Goal: Task Accomplishment & Management: Use online tool/utility

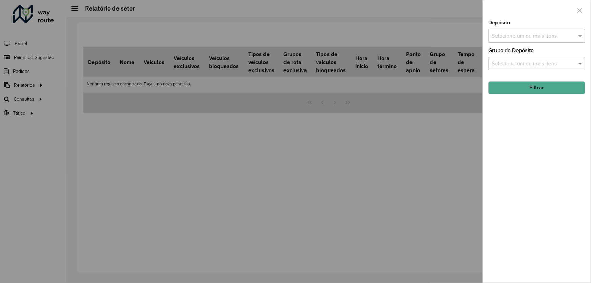
click at [177, 155] on div at bounding box center [295, 141] width 591 height 283
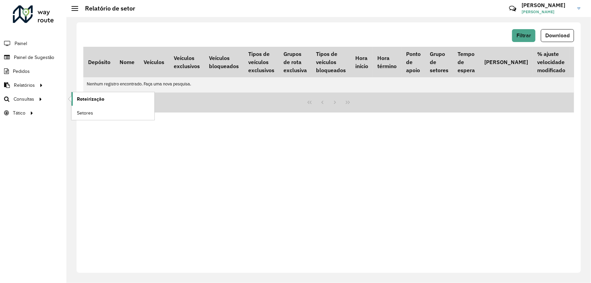
click at [82, 95] on span "Roteirização" at bounding box center [90, 98] width 27 height 7
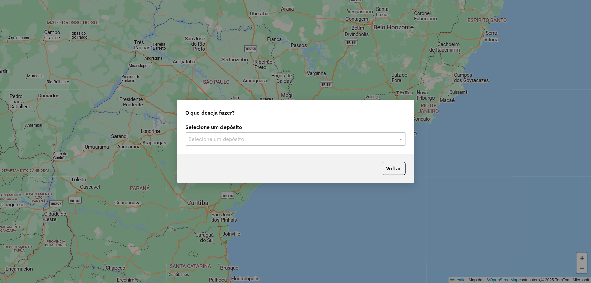
click at [262, 135] on input "text" at bounding box center [289, 139] width 200 height 8
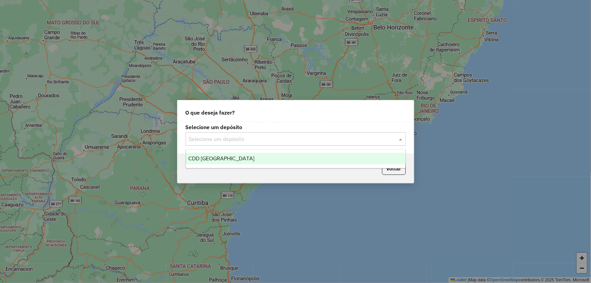
click at [246, 160] on div "CDD [GEOGRAPHIC_DATA]" at bounding box center [295, 159] width 219 height 12
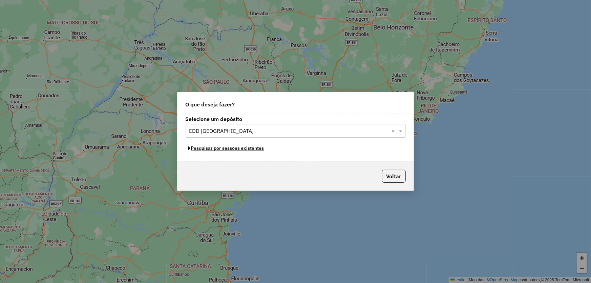
click at [222, 148] on button "Pesquisar por sessões existentes" at bounding box center [227, 148] width 82 height 10
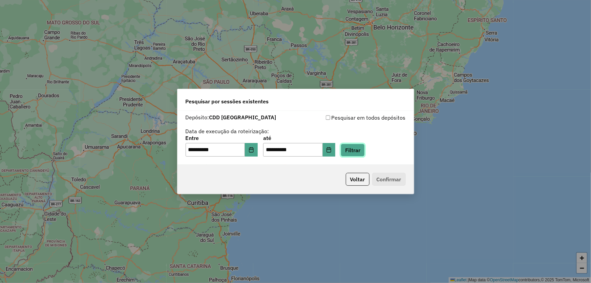
click at [365, 151] on button "Filtrar" at bounding box center [353, 150] width 24 height 13
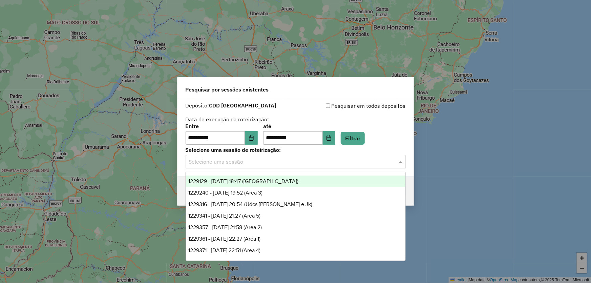
click at [255, 166] on div "Selecione uma sessão" at bounding box center [296, 162] width 220 height 14
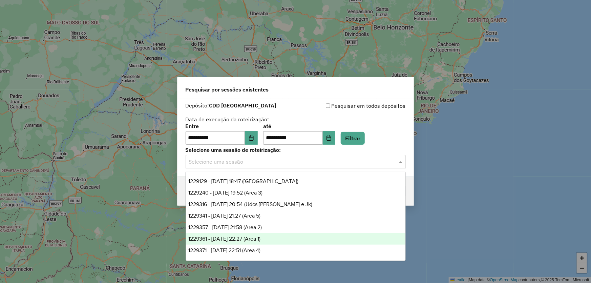
click at [278, 238] on div "1229361 - [DATE] 22:27 (Area 1)" at bounding box center [295, 239] width 219 height 12
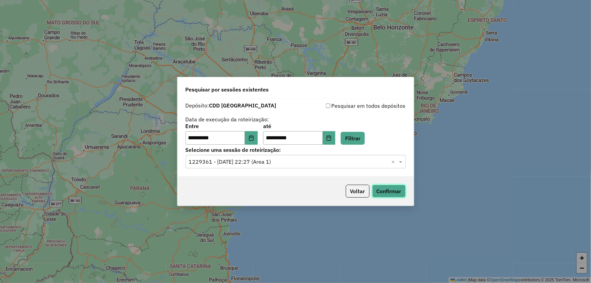
click at [389, 194] on button "Confirmar" at bounding box center [389, 190] width 34 height 13
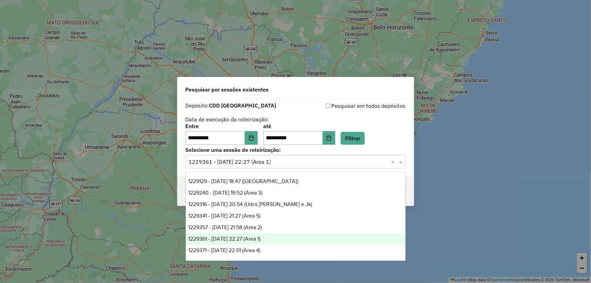
click at [361, 164] on input "text" at bounding box center [289, 162] width 200 height 8
click at [261, 237] on span "1229361 - 13/08/2025 22:27 (Area 1)" at bounding box center [225, 239] width 72 height 6
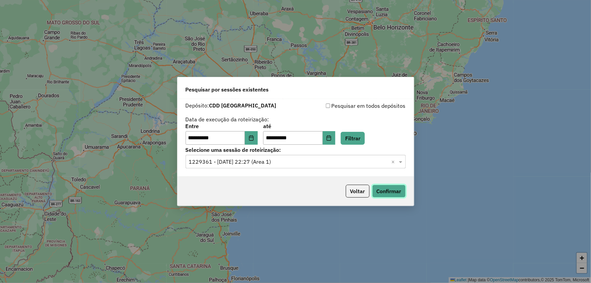
click at [381, 187] on button "Confirmar" at bounding box center [389, 190] width 34 height 13
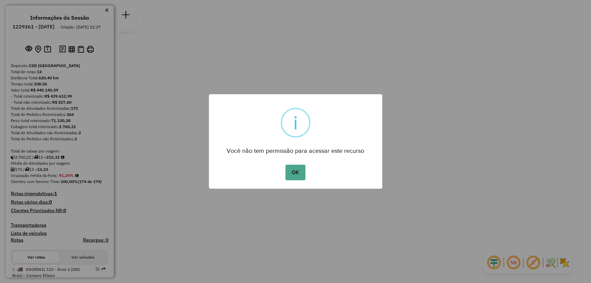
click at [285, 165] on button "OK" at bounding box center [295, 173] width 20 height 16
click at [291, 173] on button "OK" at bounding box center [295, 173] width 20 height 16
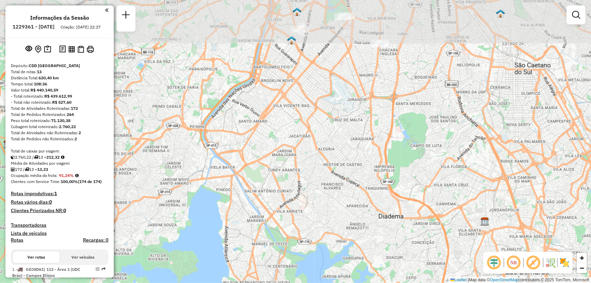
drag, startPoint x: 292, startPoint y: 52, endPoint x: 318, endPoint y: 177, distance: 127.9
click at [318, 177] on div "Janela de atendimento Grade de atendimento Capacidade Transportadoras Veículos …" at bounding box center [295, 141] width 591 height 283
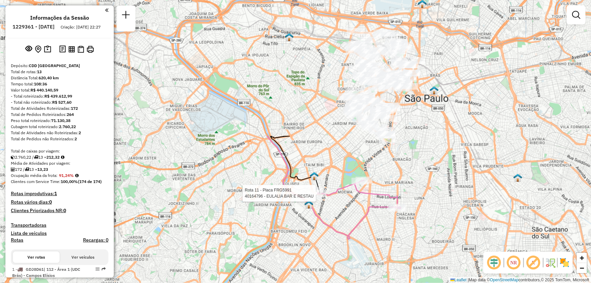
drag, startPoint x: 305, startPoint y: 54, endPoint x: 312, endPoint y: 198, distance: 144.1
click at [312, 197] on div at bounding box center [317, 193] width 17 height 7
